Goal: Transaction & Acquisition: Purchase product/service

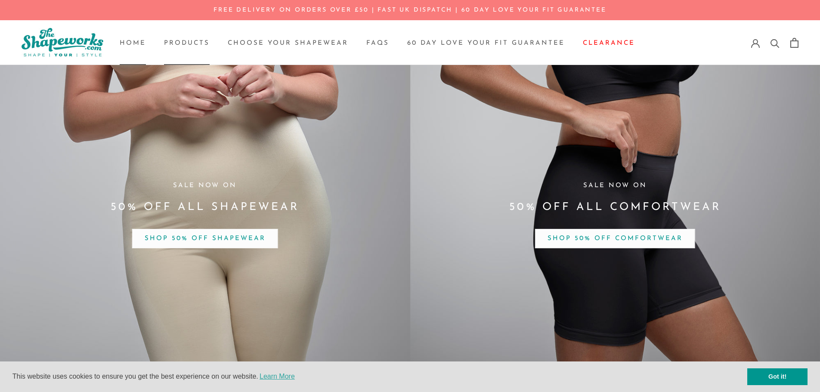
click at [171, 37] on li "Products Products" at bounding box center [187, 43] width 46 height 12
click at [175, 43] on link "Products Products" at bounding box center [187, 43] width 46 height 6
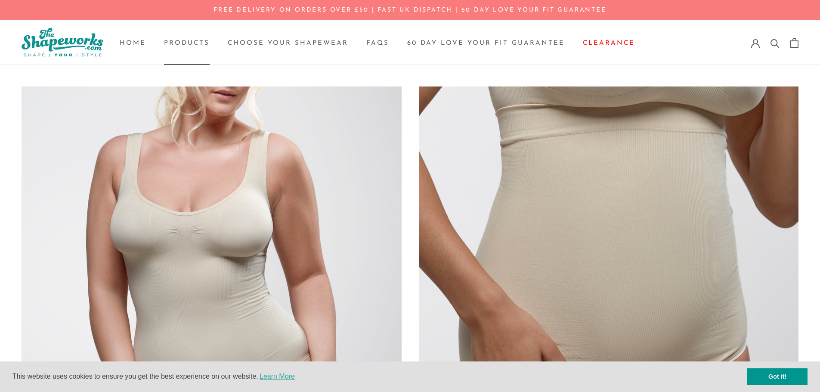
click at [620, 142] on img at bounding box center [609, 277] width 380 height 380
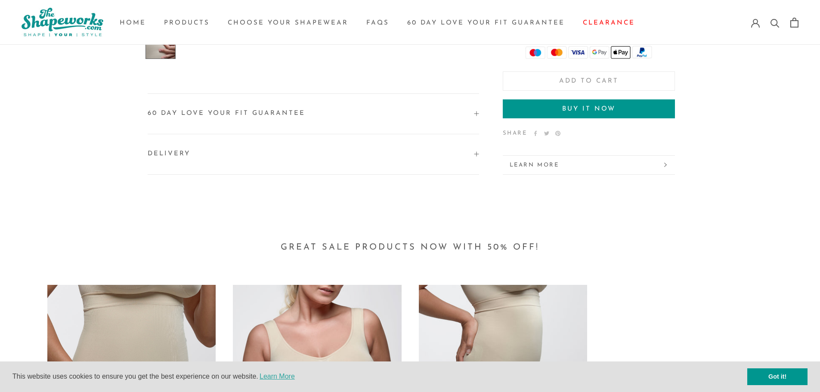
scroll to position [1421, 0]
